Goal: Find specific page/section: Find specific page/section

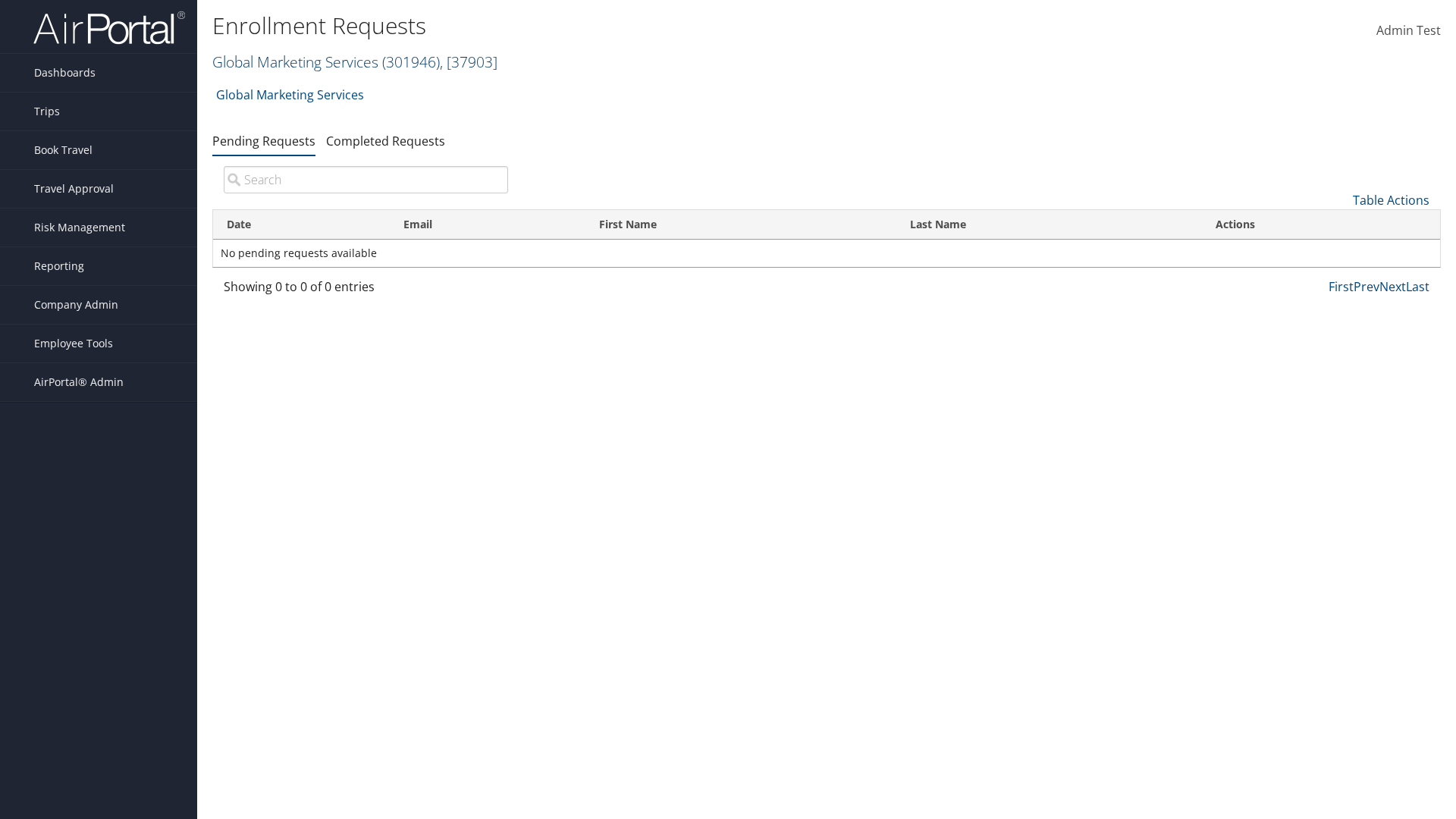
click at [294, 62] on link "Global Marketing Services ( 301946 ) , [ 37903 ]" at bounding box center [354, 62] width 285 height 20
click at [0, 0] on link "[PERSON_NAME] Business Travel, [72]" at bounding box center [0, 0] width 0 height 0
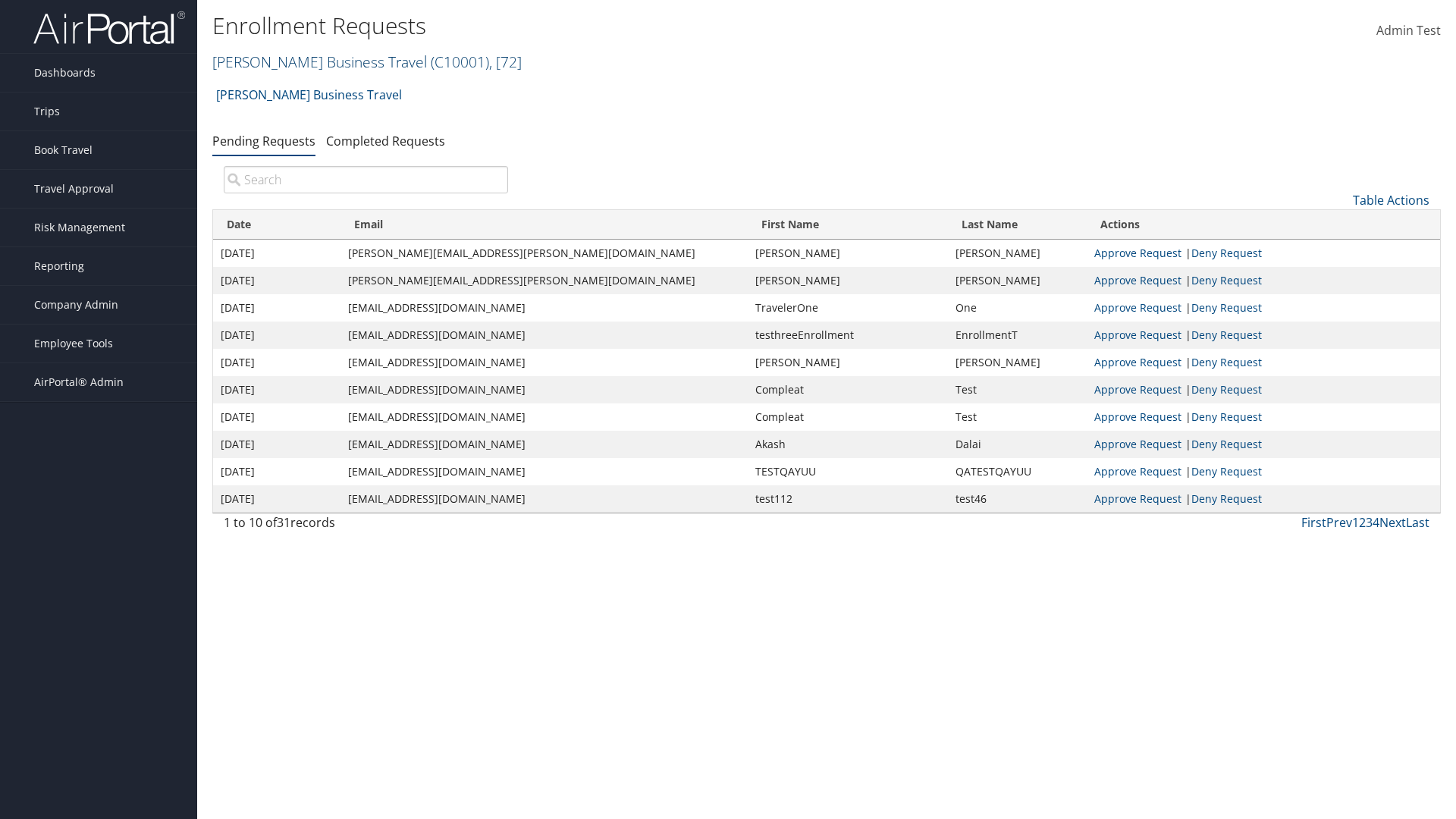
click at [312, 62] on link "[PERSON_NAME] Business Travel ( C10001 ) , [ 72 ]" at bounding box center [367, 62] width 310 height 20
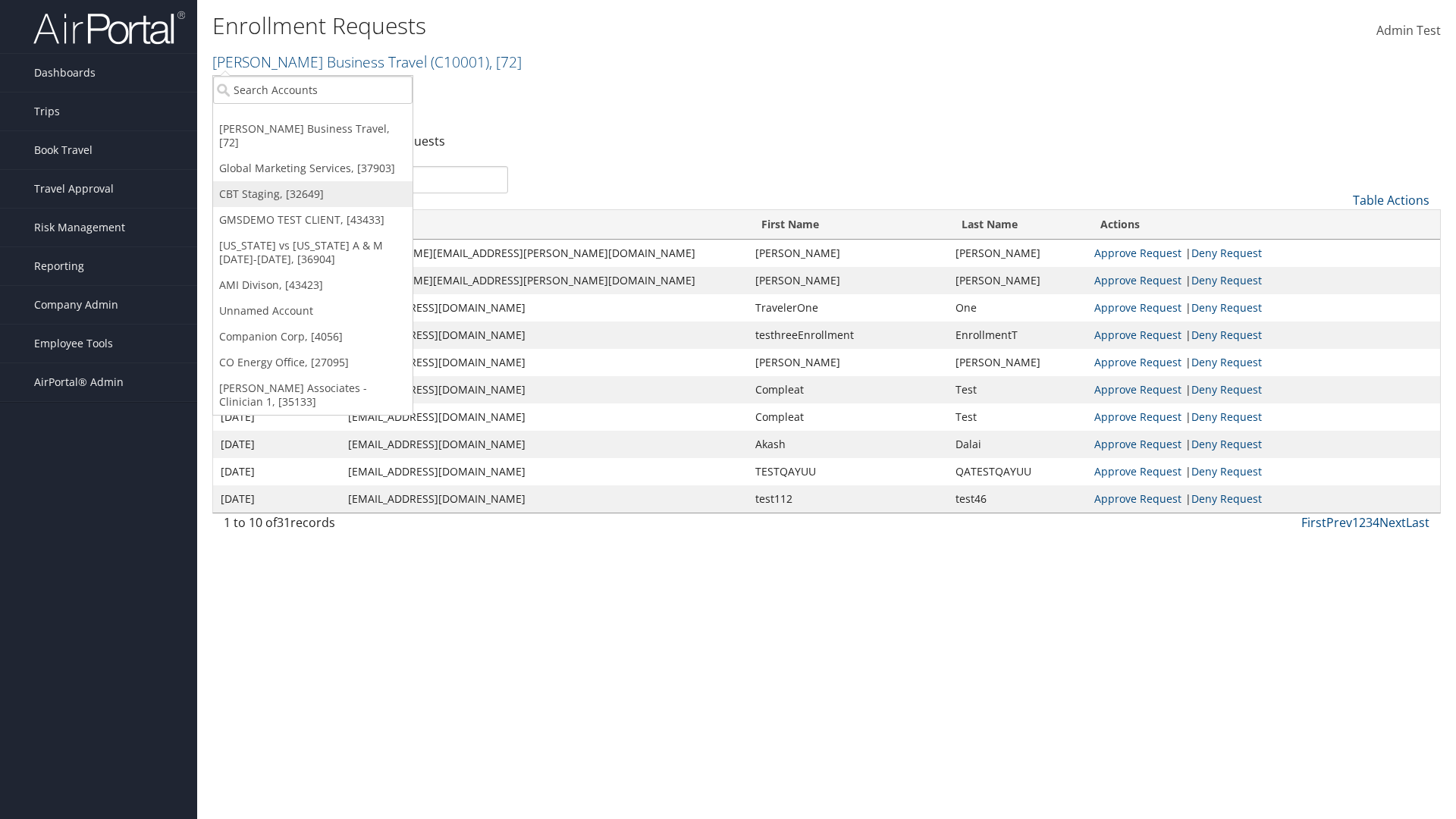
click at [312, 181] on link "CBT Staging, [32649]" at bounding box center [313, 194] width 200 height 25
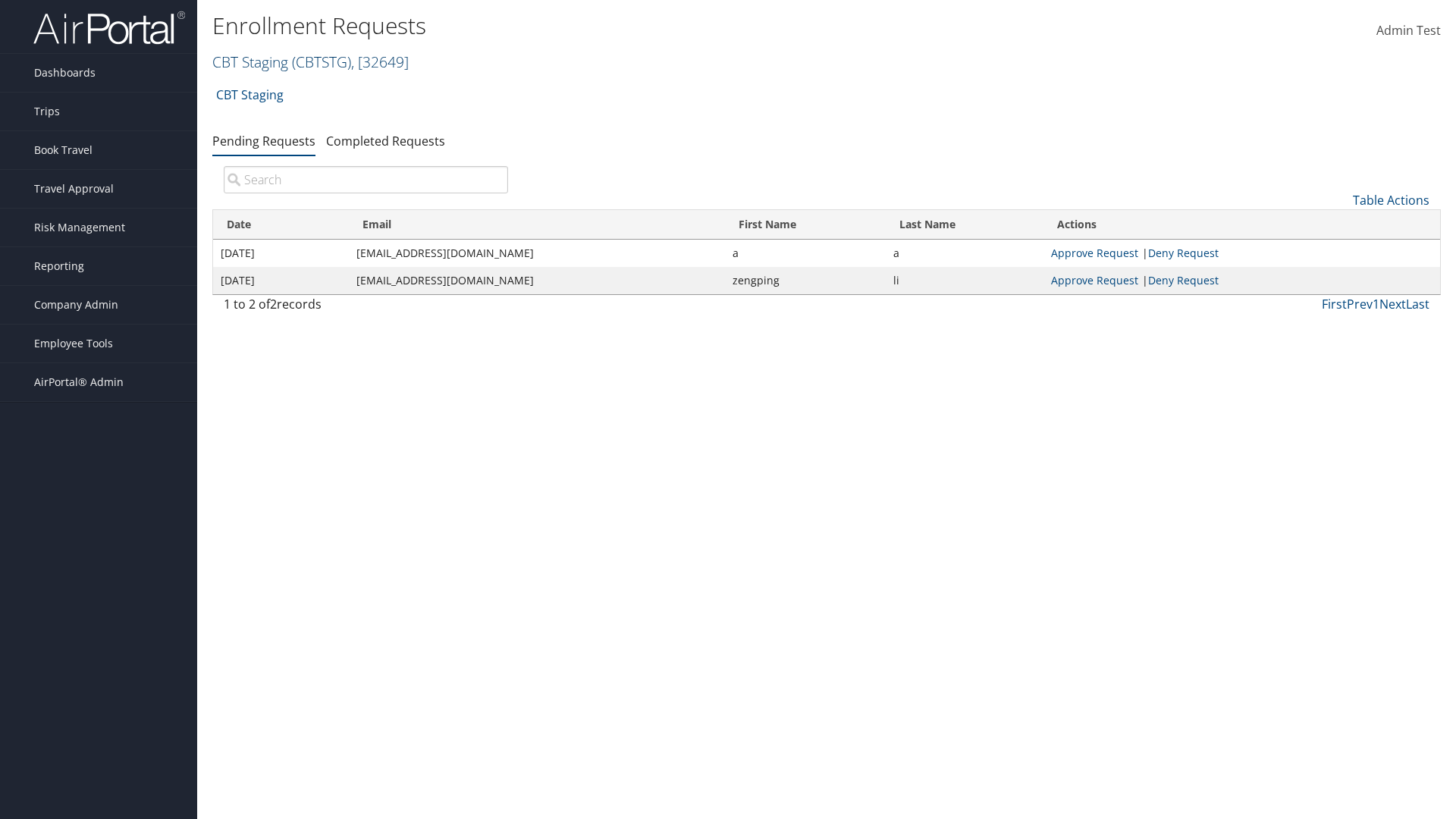
click at [250, 62] on link "CBT Staging ( CBTSTG ) , [ 32649 ]" at bounding box center [310, 62] width 196 height 20
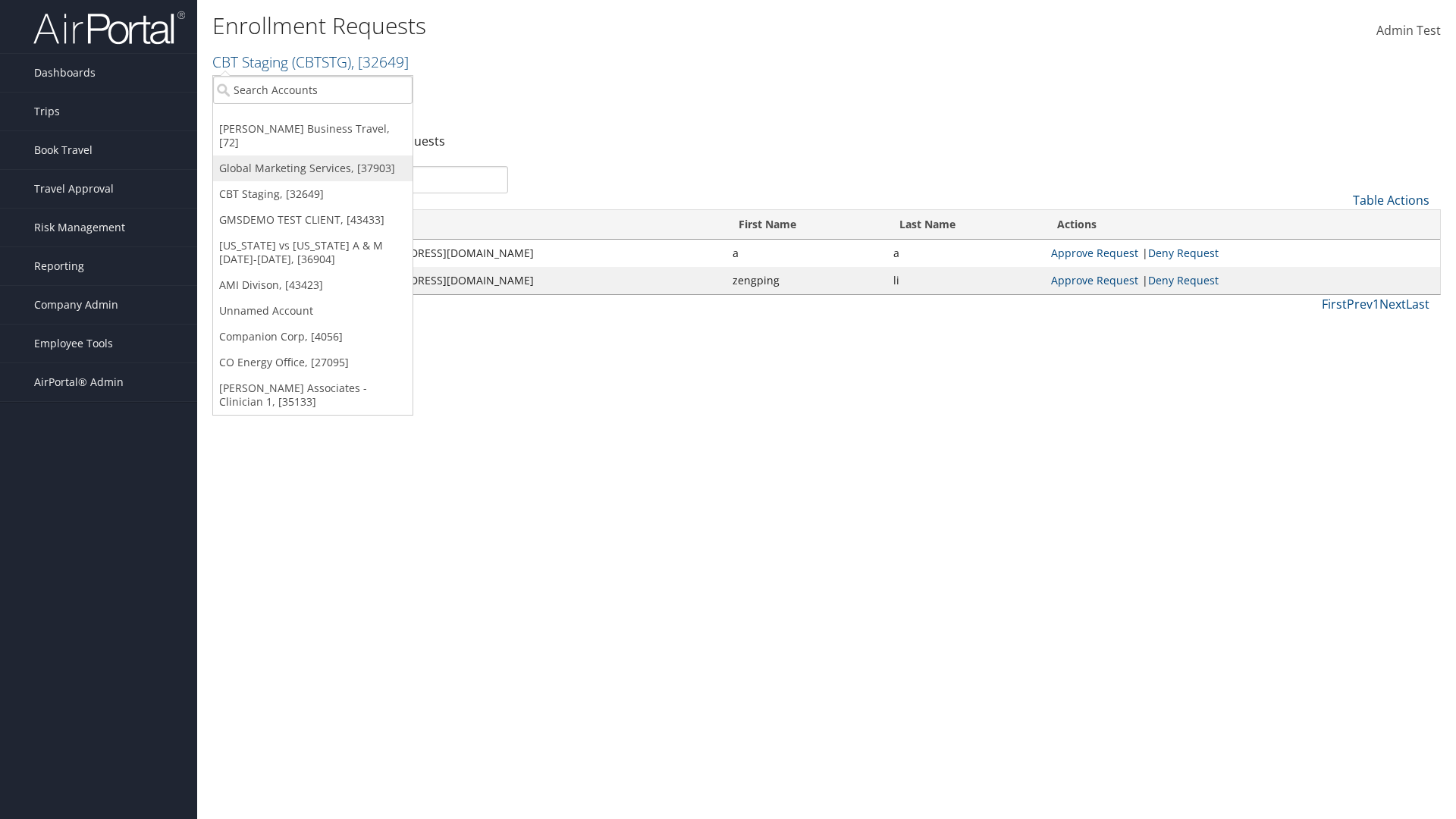
click at [312, 156] on link "Global Marketing Services, [37903]" at bounding box center [313, 168] width 200 height 25
